Goal: Task Accomplishment & Management: Manage account settings

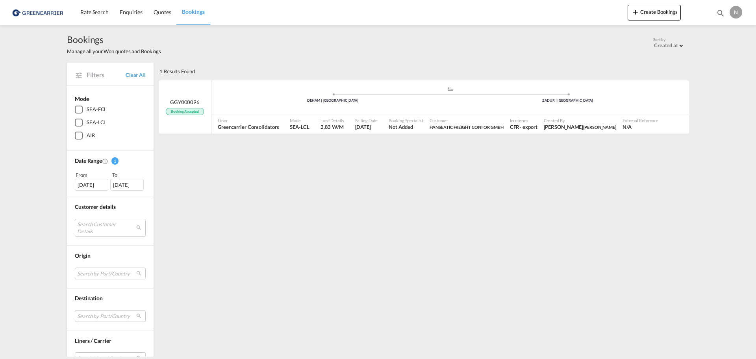
click at [737, 12] on div "N" at bounding box center [736, 12] width 13 height 13
click at [724, 34] on button "My Profile" at bounding box center [727, 35] width 51 height 16
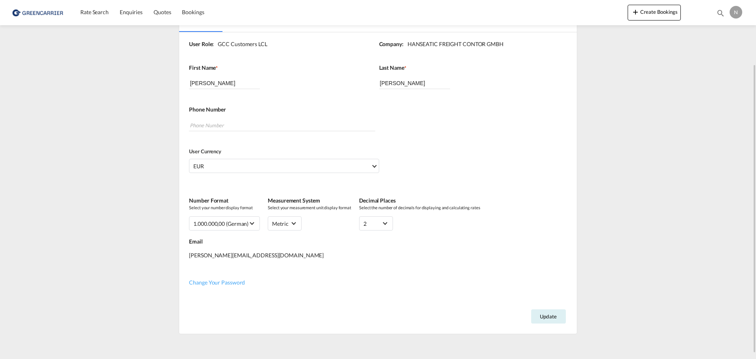
scroll to position [85, 0]
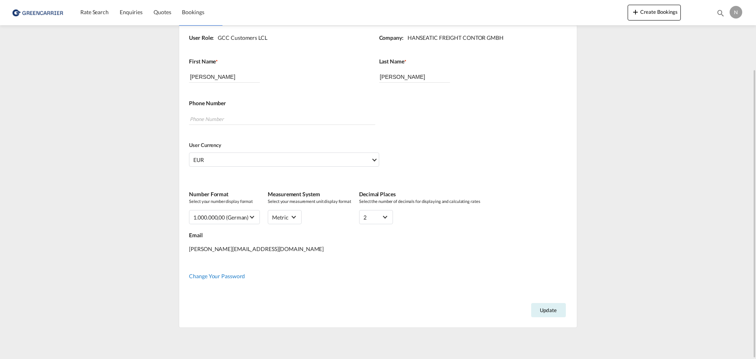
click at [208, 277] on span "Change Your Password" at bounding box center [217, 276] width 56 height 7
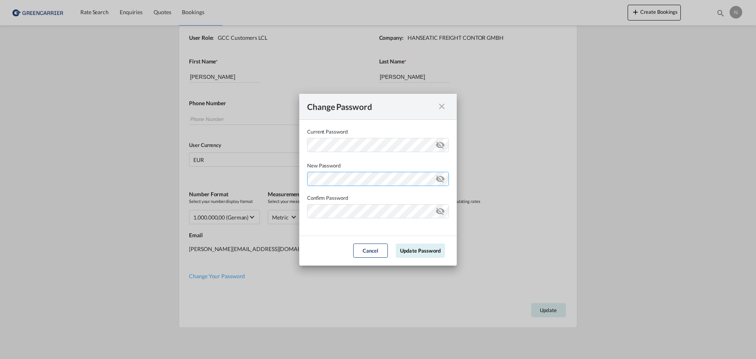
click at [319, 180] on div "Password must contain the following: A special character A number Minimum 8 cha…" at bounding box center [378, 177] width 142 height 17
click at [550, 178] on div "Change Password Current Password New Password Password must contain the followi…" at bounding box center [378, 179] width 756 height 359
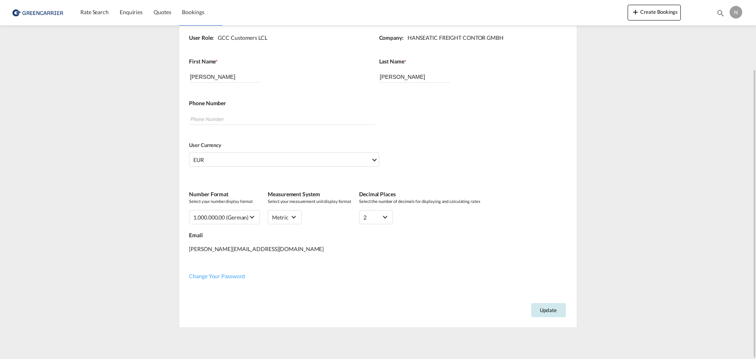
click at [547, 311] on button "Update" at bounding box center [548, 310] width 35 height 14
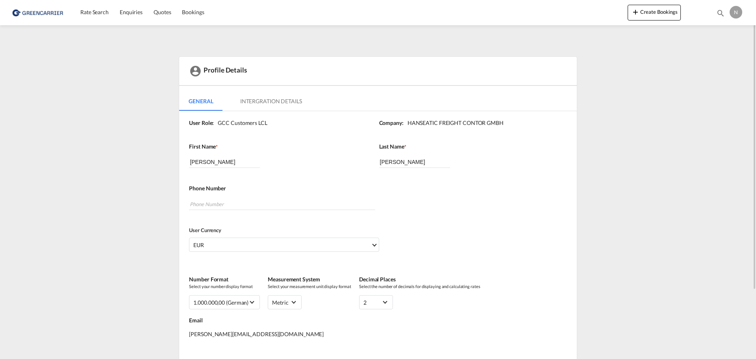
click at [28, 11] on img at bounding box center [38, 13] width 53 height 18
click at [734, 12] on div "N" at bounding box center [736, 12] width 13 height 13
click at [734, 12] on md-backdrop at bounding box center [378, 179] width 756 height 359
click at [191, 15] on span "Bookings" at bounding box center [193, 12] width 22 height 7
